Goal: Book appointment/travel/reservation

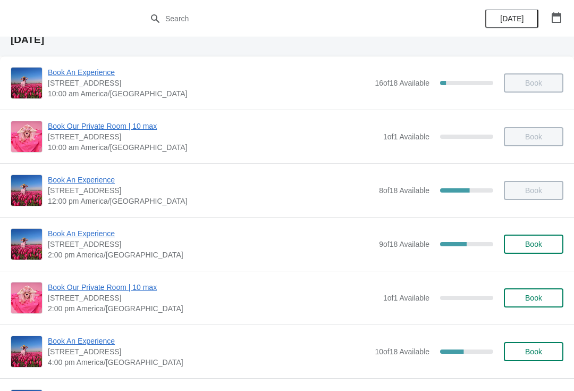
scroll to position [74, 0]
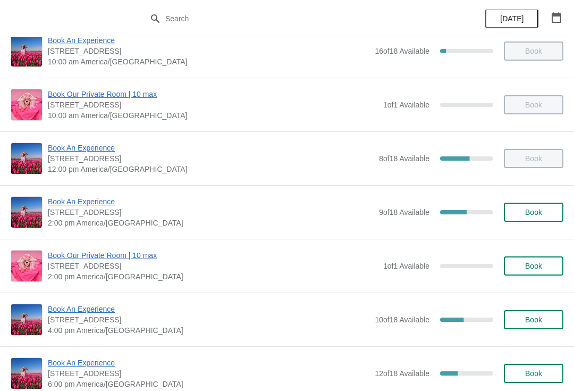
click at [127, 269] on span "[STREET_ADDRESS]" at bounding box center [213, 266] width 330 height 11
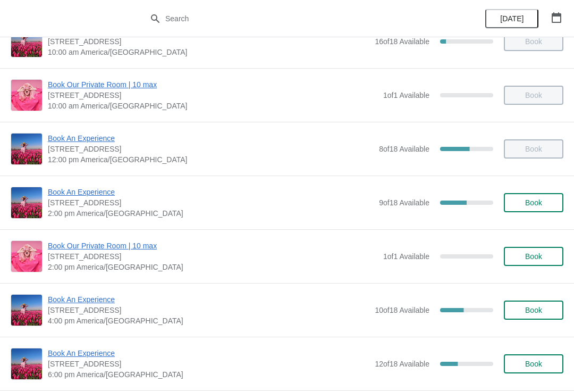
scroll to position [110, 0]
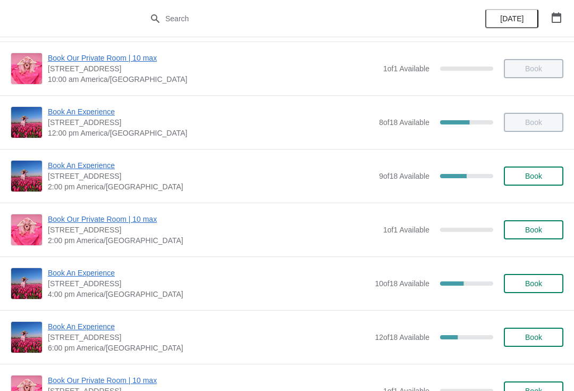
click at [91, 166] on span "Book An Experience" at bounding box center [211, 165] width 326 height 11
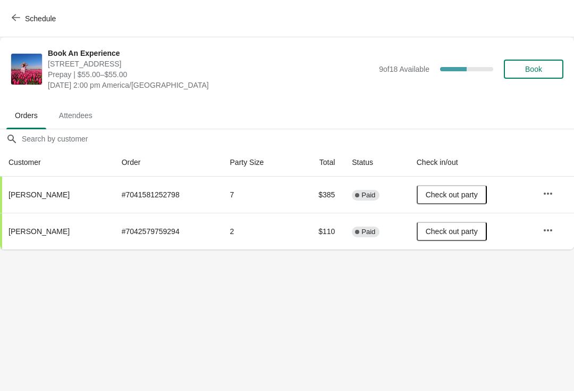
click at [43, 10] on button "Schedule" at bounding box center [34, 18] width 59 height 19
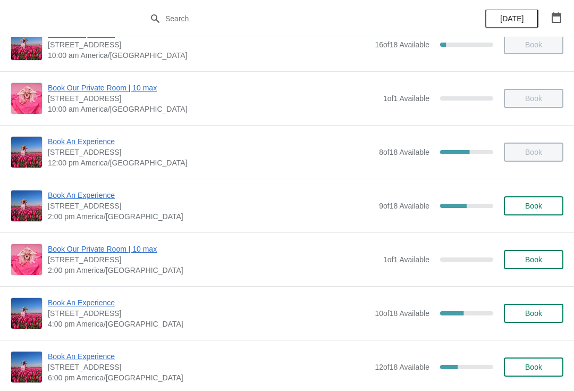
scroll to position [83, 0]
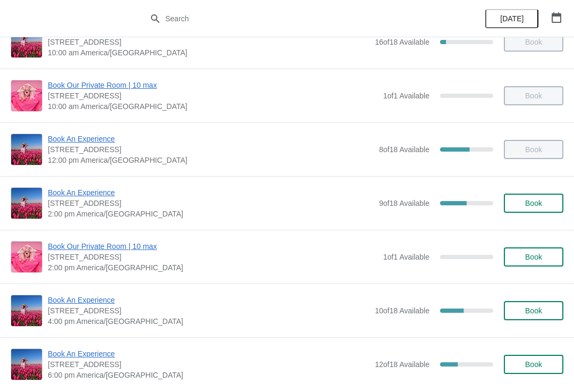
click at [103, 304] on span "Book An Experience" at bounding box center [209, 300] width 322 height 11
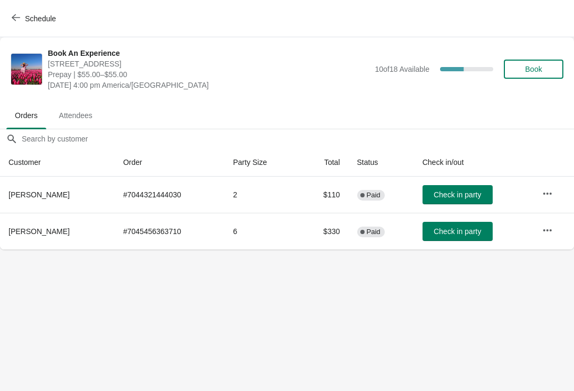
click at [37, 19] on span "Schedule" at bounding box center [40, 18] width 31 height 9
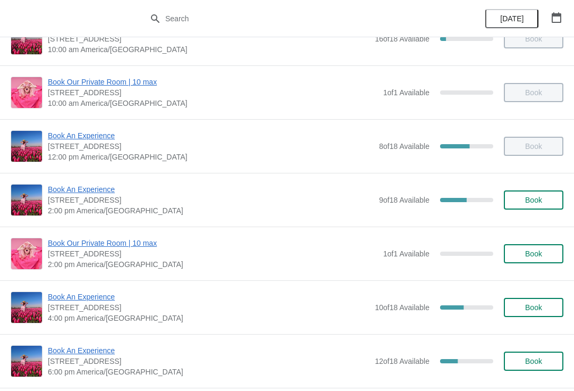
scroll to position [87, 0]
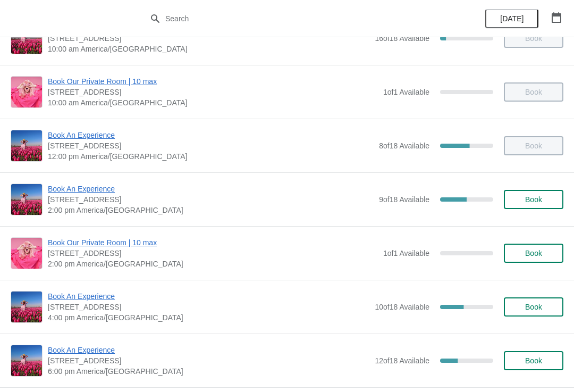
click at [101, 291] on span "Book An Experience" at bounding box center [209, 296] width 322 height 11
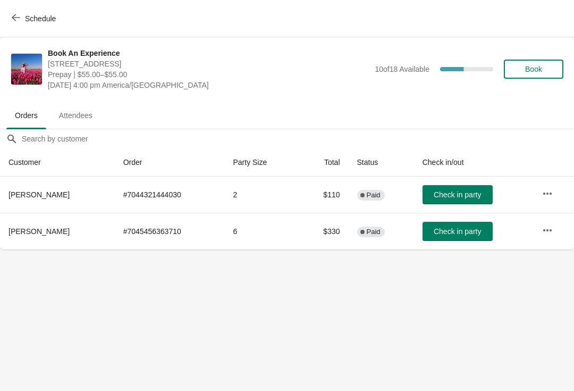
scroll to position [0, 0]
click at [544, 232] on icon "button" at bounding box center [547, 230] width 11 height 11
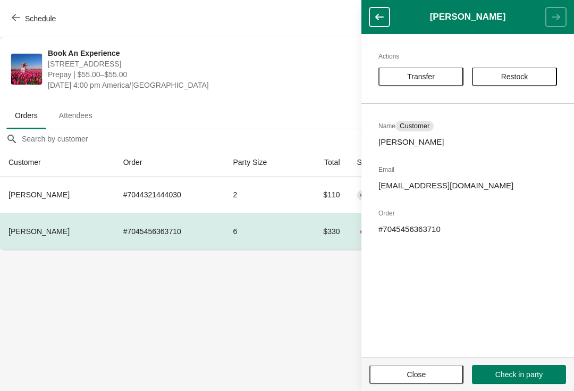
click at [430, 69] on button "Transfer" at bounding box center [421, 76] width 85 height 19
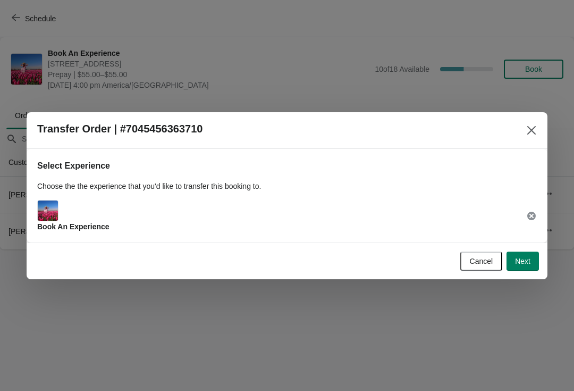
click at [527, 260] on span "Next" at bounding box center [522, 261] width 15 height 9
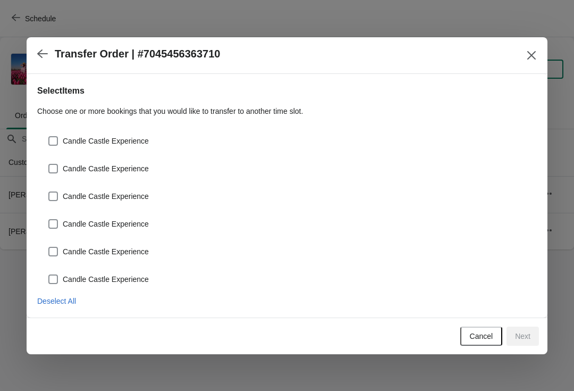
click at [137, 285] on label "Candle Castle Experience" at bounding box center [98, 279] width 101 height 15
click at [49, 275] on input "Candle Castle Experience" at bounding box center [48, 274] width 1 height 1
checkbox input "true"
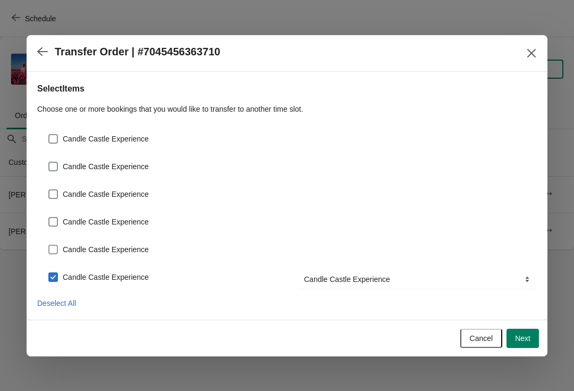
click at [129, 249] on span "Candle Castle Experience" at bounding box center [106, 249] width 86 height 11
click at [49, 245] on input "Candle Castle Experience" at bounding box center [48, 245] width 1 height 1
checkbox input "true"
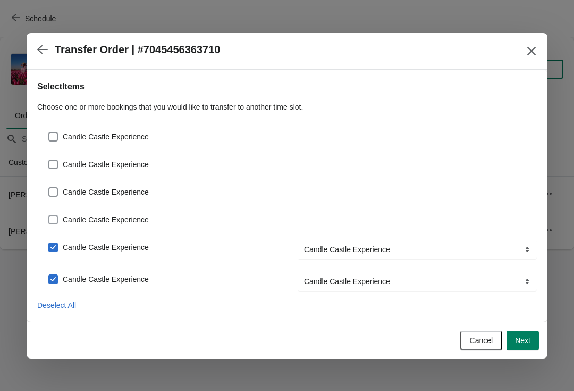
click at [122, 218] on span "Candle Castle Experience" at bounding box center [106, 219] width 86 height 11
click at [49, 215] on input "Candle Castle Experience" at bounding box center [48, 215] width 1 height 1
checkbox input "true"
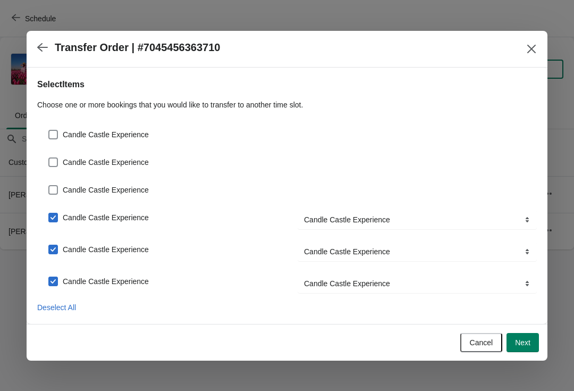
click at [129, 175] on div "Candle Castle Experience" at bounding box center [287, 185] width 500 height 23
click at [127, 157] on span "Candle Castle Experience" at bounding box center [106, 162] width 86 height 11
click at [49, 157] on input "Candle Castle Experience" at bounding box center [48, 157] width 1 height 1
checkbox input "true"
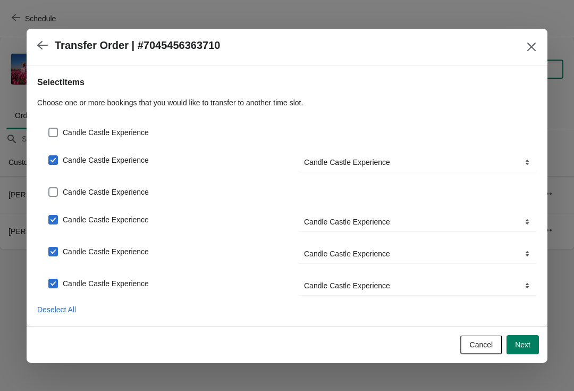
click at [122, 194] on span "Candle Castle Experience" at bounding box center [106, 192] width 86 height 11
click at [49, 188] on input "Candle Castle Experience" at bounding box center [48, 187] width 1 height 1
checkbox input "true"
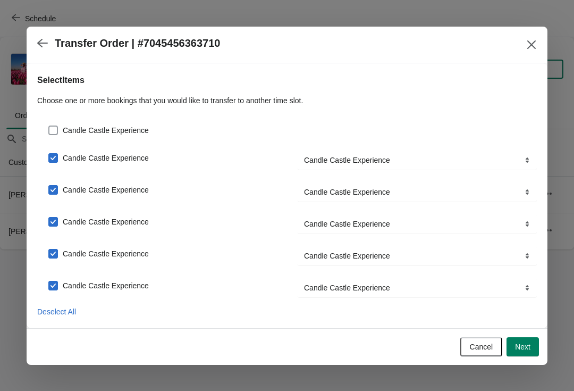
click at [121, 133] on span "Candle Castle Experience" at bounding box center [106, 130] width 86 height 11
click at [49, 126] on input "Candle Castle Experience" at bounding box center [48, 125] width 1 height 1
checkbox input "true"
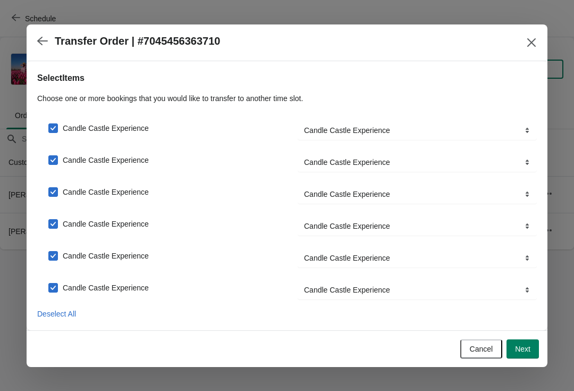
click at [527, 350] on span "Next" at bounding box center [522, 349] width 15 height 9
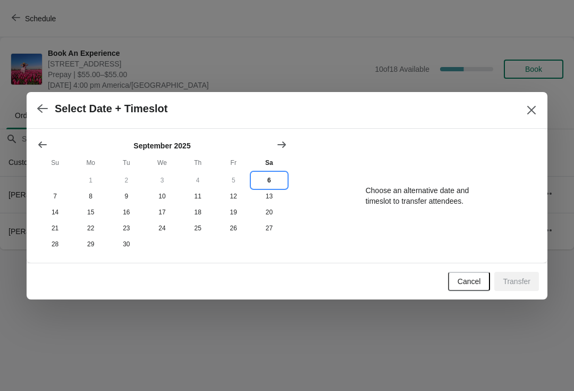
click at [268, 175] on button "6" at bounding box center [269, 180] width 36 height 16
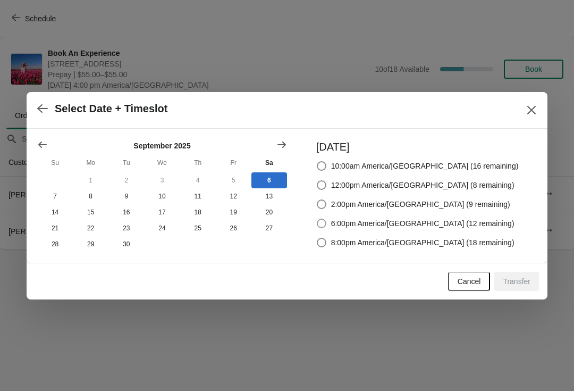
click at [326, 219] on span at bounding box center [322, 224] width 10 height 10
click at [317, 219] on input "6:00pm America/[GEOGRAPHIC_DATA] (12 remaining)" at bounding box center [317, 219] width 1 height 1
radio input "true"
click at [511, 286] on span "Transfer" at bounding box center [517, 281] width 28 height 9
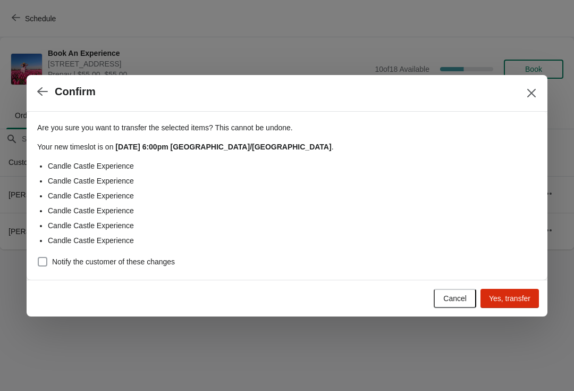
click at [47, 257] on span at bounding box center [42, 261] width 11 height 11
click at [38, 257] on input "Notify the customer of these changes" at bounding box center [38, 257] width 1 height 1
checkbox input "true"
click at [509, 302] on span "Yes, transfer" at bounding box center [509, 298] width 41 height 9
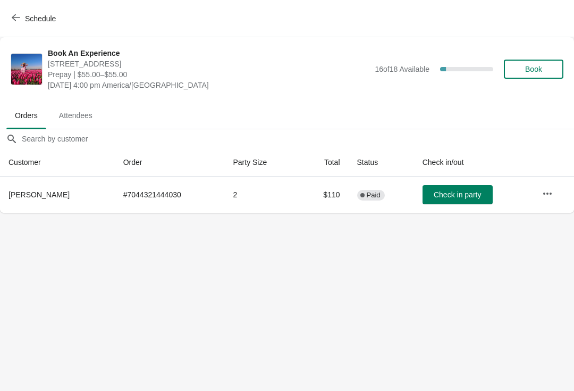
click at [64, 18] on button "Schedule" at bounding box center [34, 18] width 59 height 19
